Goal: Information Seeking & Learning: Learn about a topic

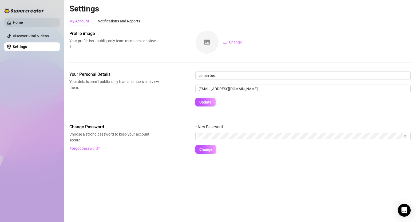
click at [23, 21] on link "Home" at bounding box center [18, 22] width 10 height 4
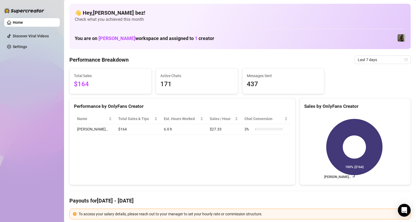
click at [223, 148] on div "Performance by OnlyFans Creator Name Total Sales & Tips Est. Hours Worked Sales…" at bounding box center [182, 141] width 226 height 87
click at [86, 130] on td "[PERSON_NAME]…" at bounding box center [94, 129] width 41 height 10
click at [115, 128] on td "$164" at bounding box center [138, 129] width 46 height 10
drag, startPoint x: 125, startPoint y: 86, endPoint x: 171, endPoint y: 83, distance: 46.5
click at [125, 86] on span "$164" at bounding box center [110, 84] width 73 height 10
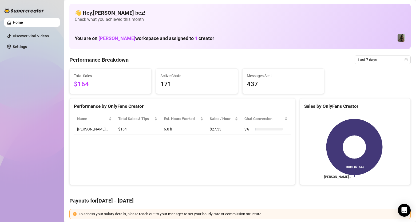
drag, startPoint x: 259, startPoint y: 82, endPoint x: 300, endPoint y: 85, distance: 41.5
click at [261, 82] on span "437" at bounding box center [283, 84] width 73 height 10
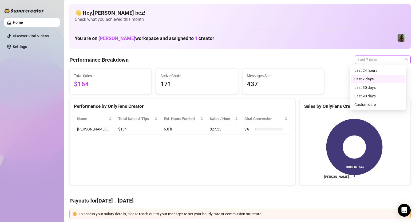
click at [399, 60] on span "Last 7 days" at bounding box center [383, 60] width 50 height 8
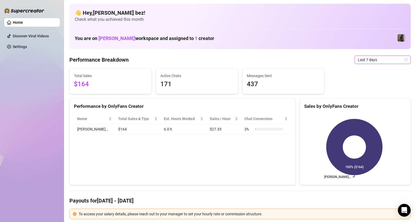
click at [115, 129] on td "$164" at bounding box center [138, 129] width 46 height 10
click at [115, 130] on td "$164" at bounding box center [138, 129] width 46 height 10
click at [96, 118] on div "Name" at bounding box center [94, 119] width 35 height 6
click at [92, 118] on div "Name" at bounding box center [94, 119] width 35 height 6
click at [132, 120] on span "Total Sales & Tips" at bounding box center [135, 119] width 35 height 6
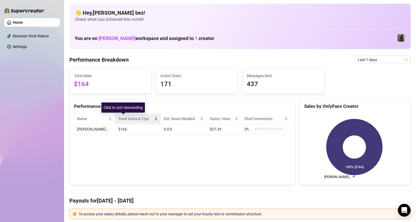
click at [143, 120] on div "Total Sales & Tips" at bounding box center [137, 119] width 39 height 6
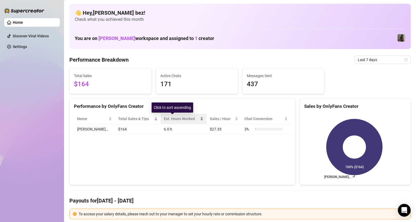
click at [195, 118] on div "Est. Hours Worked" at bounding box center [183, 119] width 39 height 6
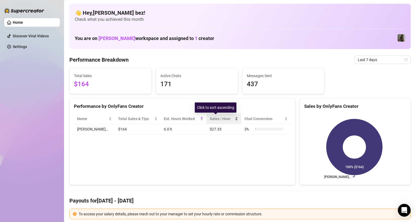
click at [231, 118] on div "Sales / Hour" at bounding box center [224, 119] width 28 height 6
drag, startPoint x: 263, startPoint y: 118, endPoint x: 274, endPoint y: 118, distance: 11.2
click at [266, 118] on span "Chat Conversion" at bounding box center [263, 119] width 39 height 6
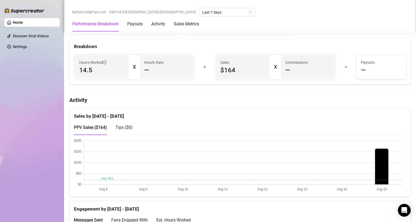
scroll to position [267, 0]
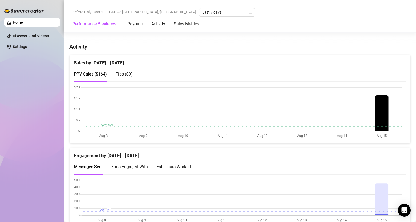
click at [383, 118] on canvas at bounding box center [238, 111] width 328 height 53
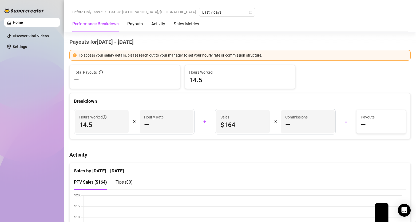
scroll to position [0, 0]
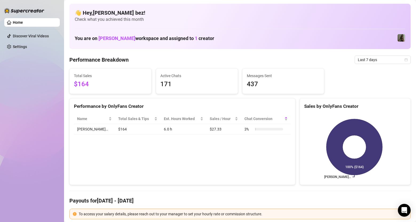
click at [58, 198] on div "Home Discover Viral Videos Settings" at bounding box center [31, 108] width 55 height 217
click at [362, 24] on div "👋 Hey, [PERSON_NAME] bez ! Check what you achieved this month You are on [PERSO…" at bounding box center [239, 26] width 341 height 45
click at [122, 120] on span "Total Sales & Tips" at bounding box center [135, 119] width 35 height 6
click at [373, 61] on span "Last 7 days" at bounding box center [383, 60] width 50 height 8
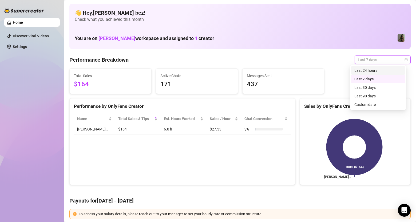
click at [371, 72] on div "Last 24 hours" at bounding box center [377, 71] width 47 height 6
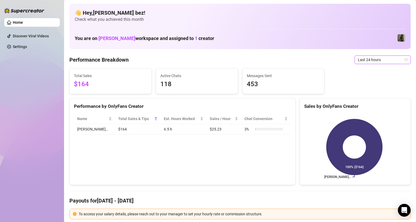
scroll to position [80, 0]
